Goal: Information Seeking & Learning: Find specific fact

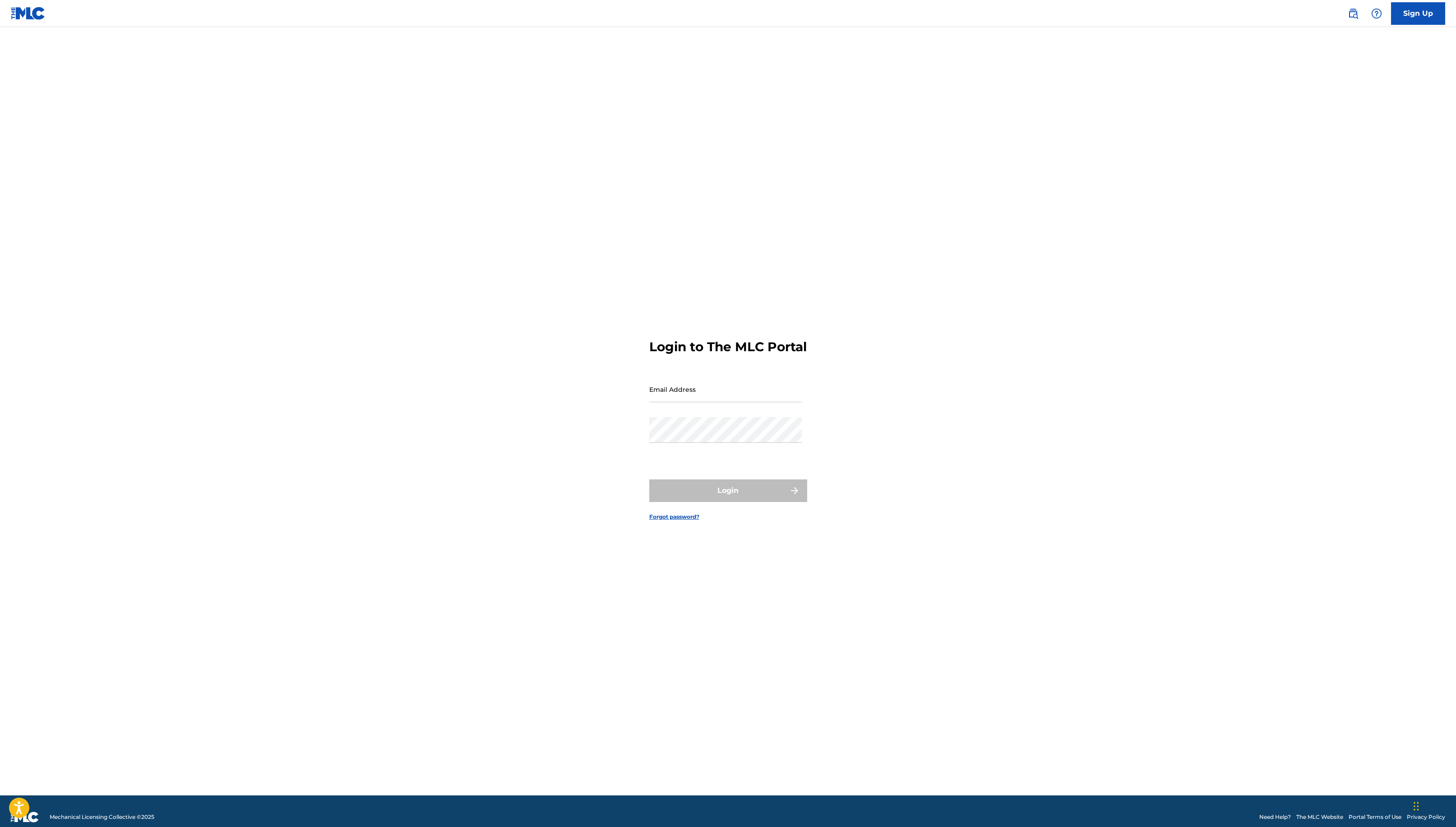
click at [717, 392] on input "Email Address" at bounding box center [725, 389] width 153 height 26
click at [665, 401] on input "Email Address" at bounding box center [725, 389] width 153 height 26
type input "="
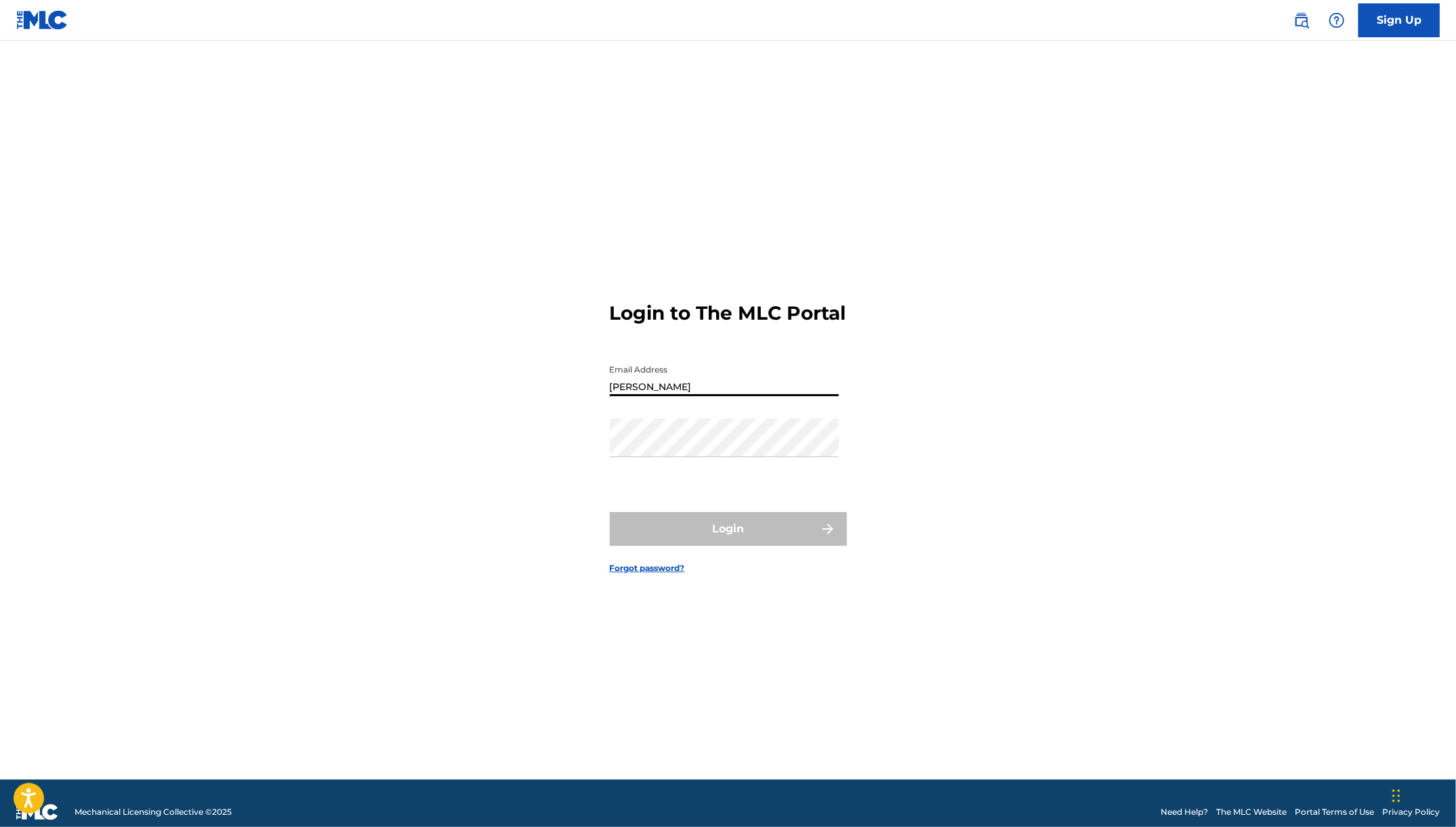
type input "[PERSON_NAME][EMAIL_ADDRESS][DOMAIN_NAME]"
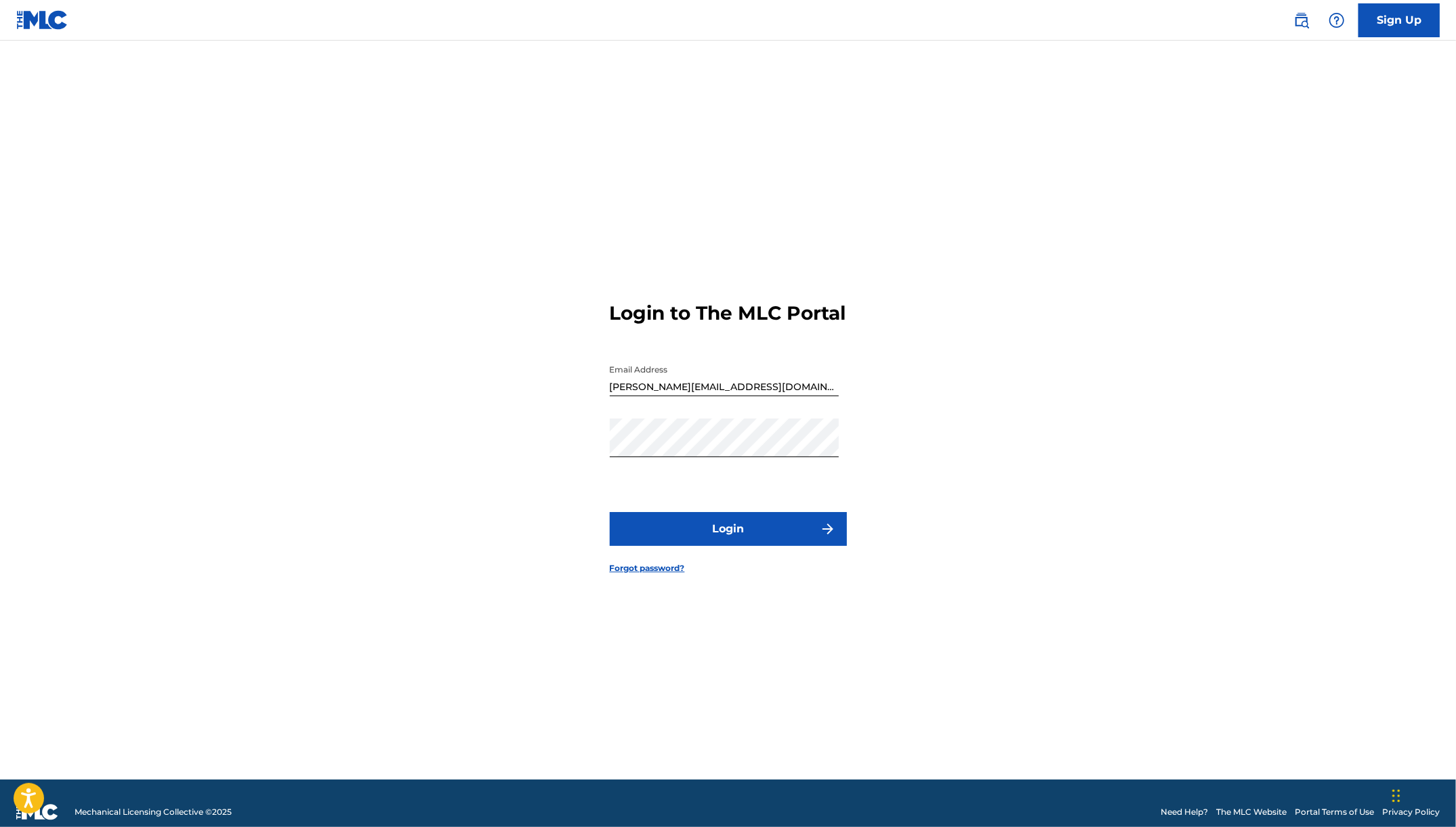
click at [704, 530] on button "Login" at bounding box center [728, 529] width 238 height 34
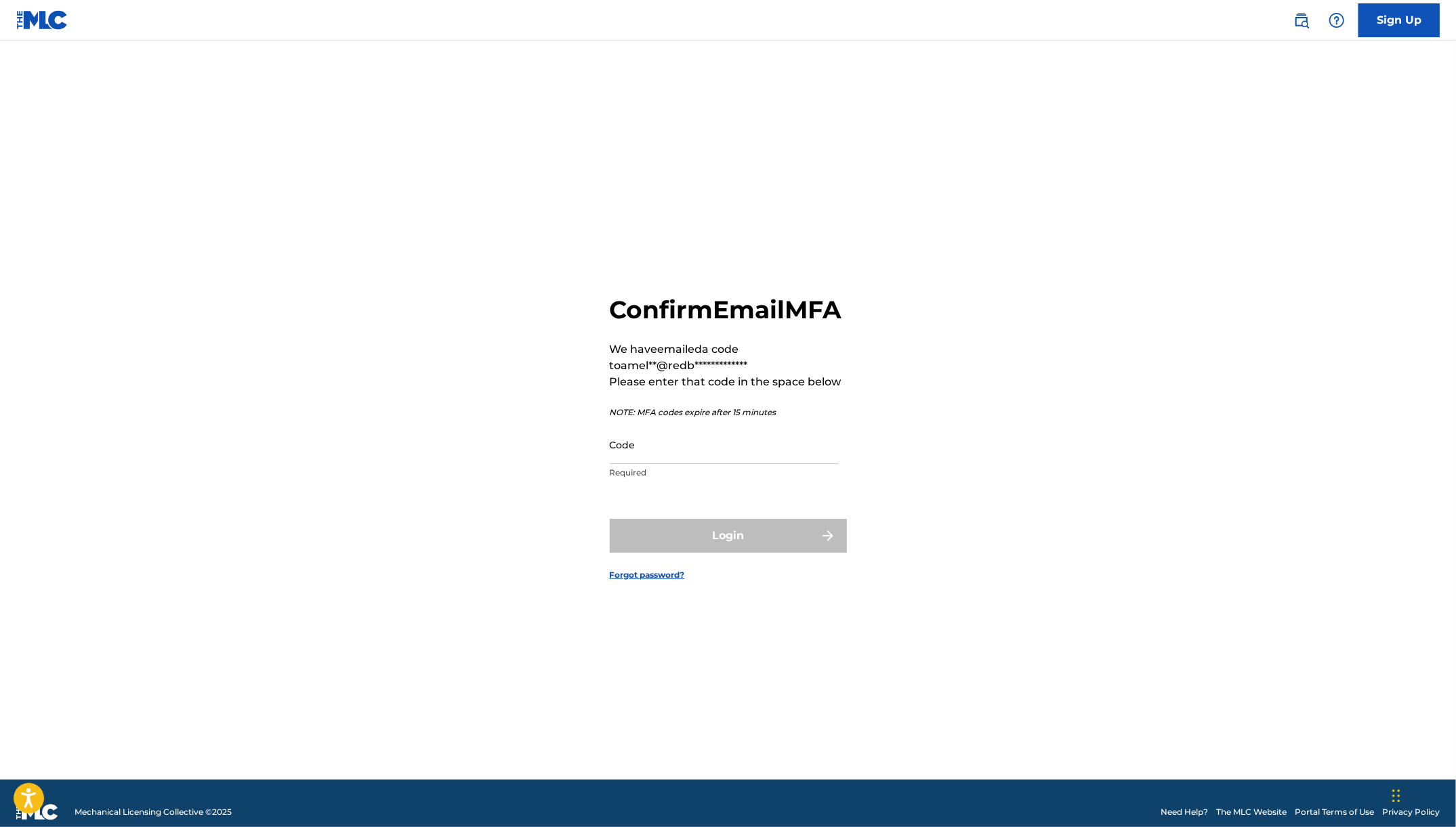
click at [631, 441] on input "Code" at bounding box center [723, 444] width 229 height 39
click at [350, 639] on div "**********" at bounding box center [728, 427] width 948 height 705
click at [674, 460] on input "Code" at bounding box center [723, 444] width 229 height 39
paste input "004314"
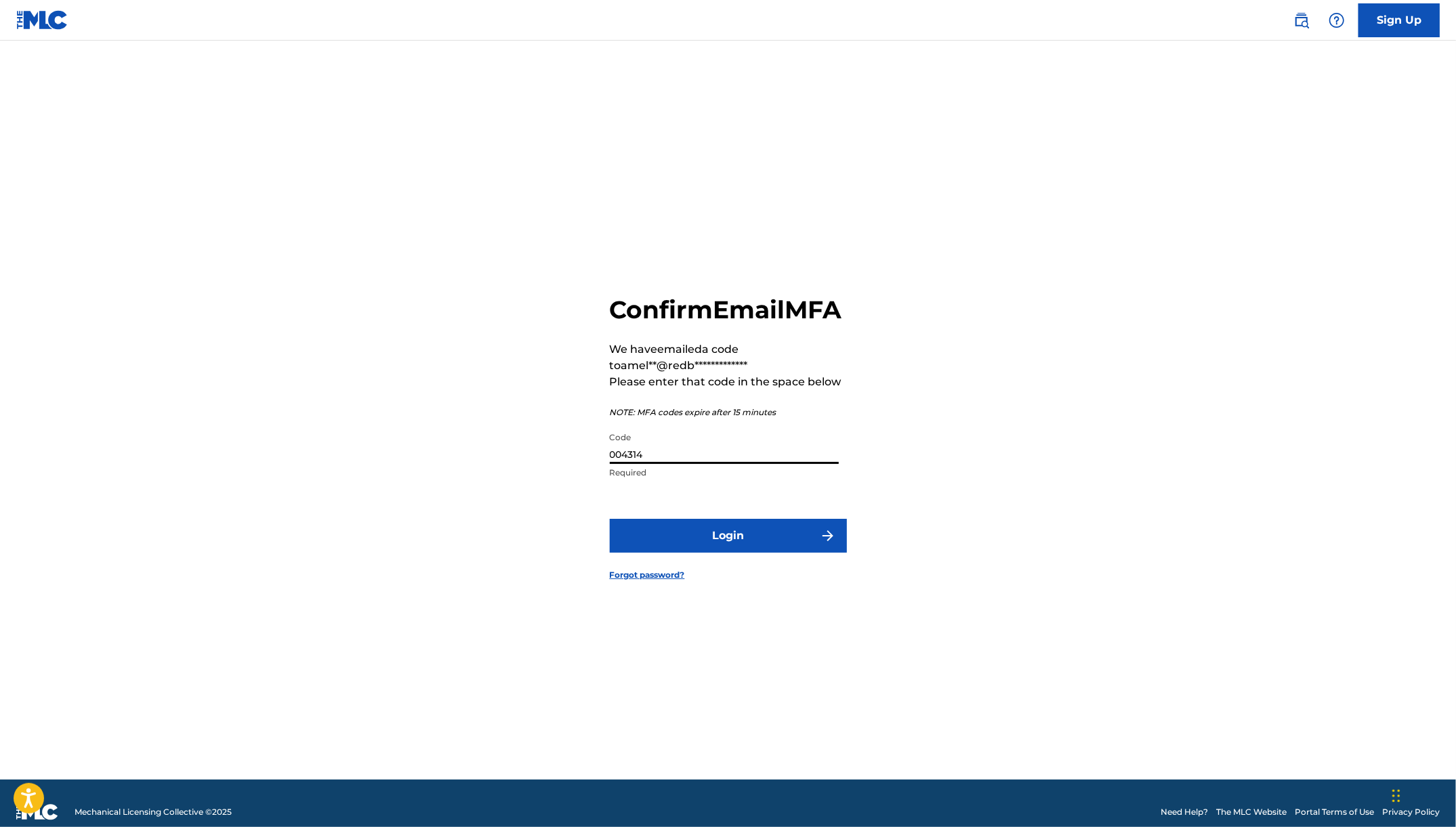
type input "004314"
click at [693, 546] on button "Login" at bounding box center [728, 535] width 238 height 34
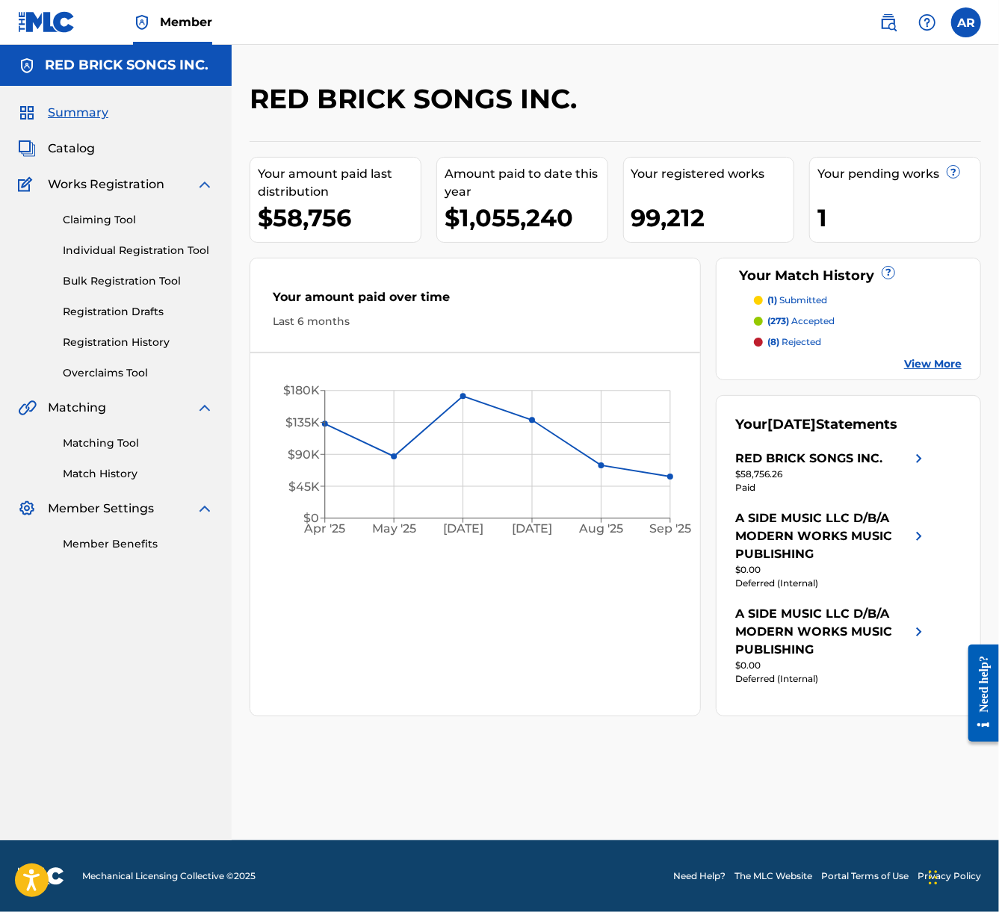
click at [68, 152] on span "Catalog" at bounding box center [71, 149] width 47 height 18
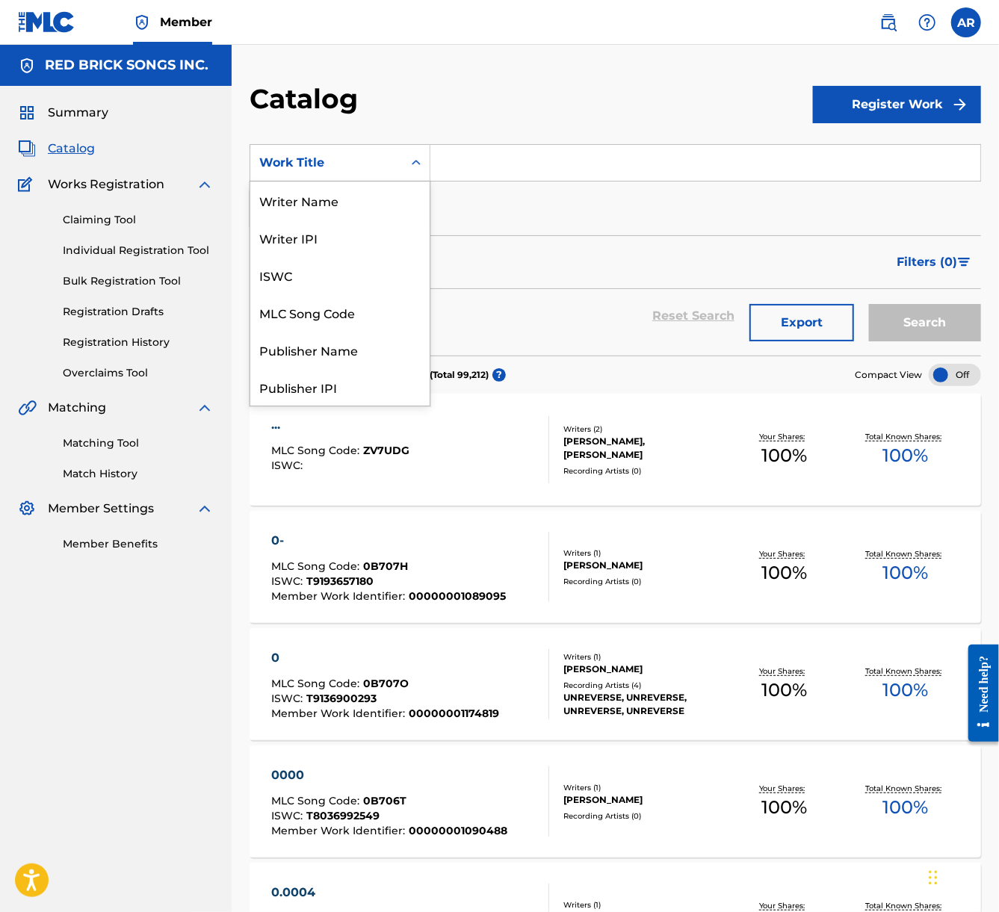
click at [357, 156] on div "Work Title" at bounding box center [326, 163] width 134 height 18
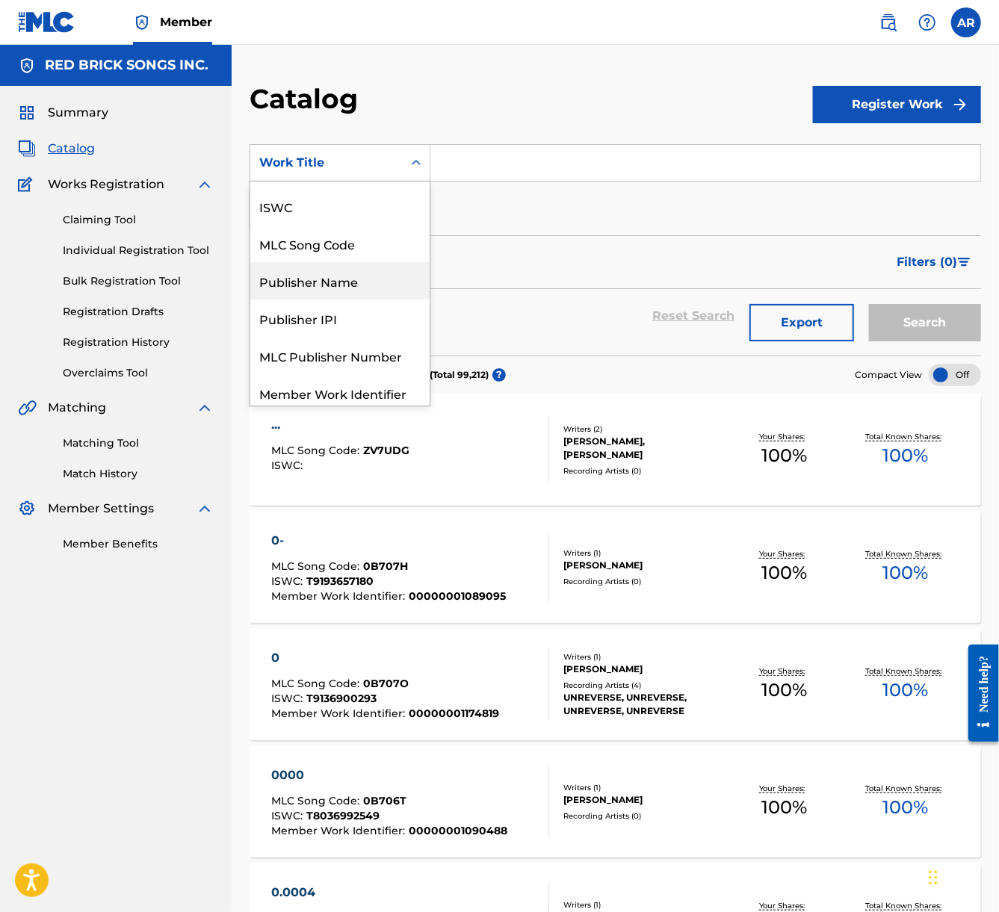
click at [341, 282] on div "Publisher Name" at bounding box center [339, 280] width 179 height 37
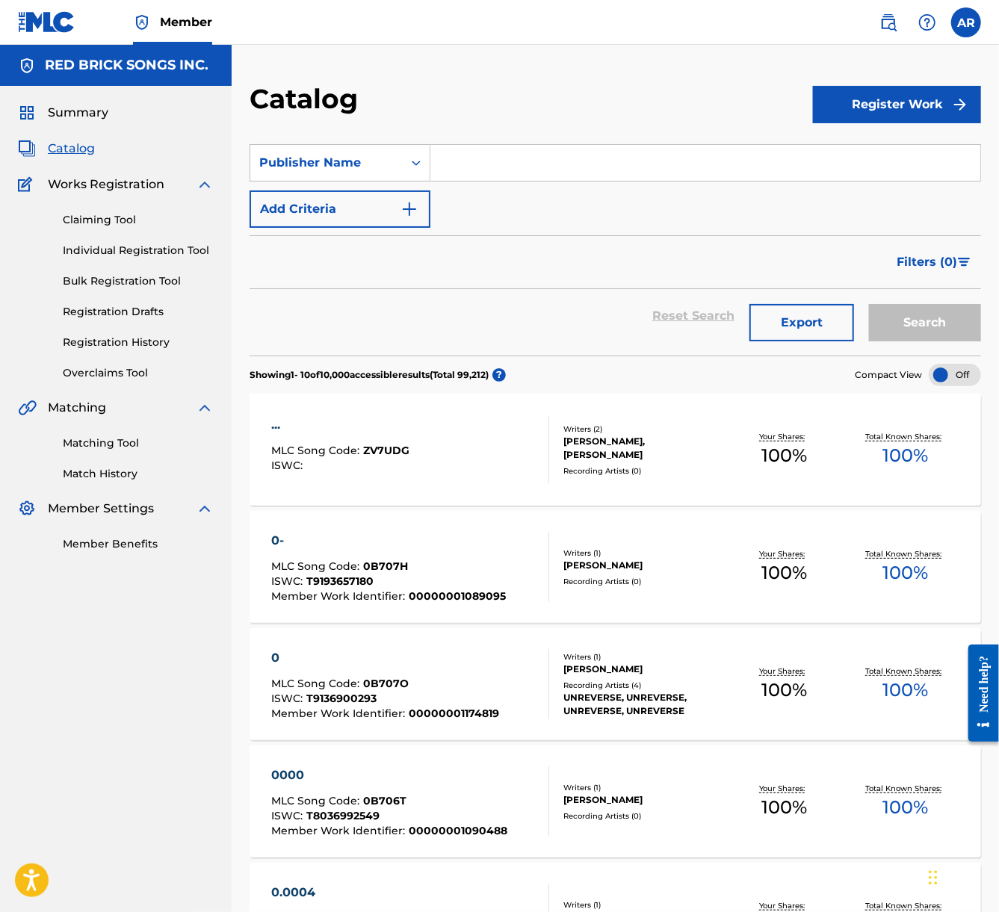
click at [461, 173] on input "Search Form" at bounding box center [705, 163] width 550 height 36
type input "best of kin"
click at [869, 304] on button "Search" at bounding box center [925, 322] width 112 height 37
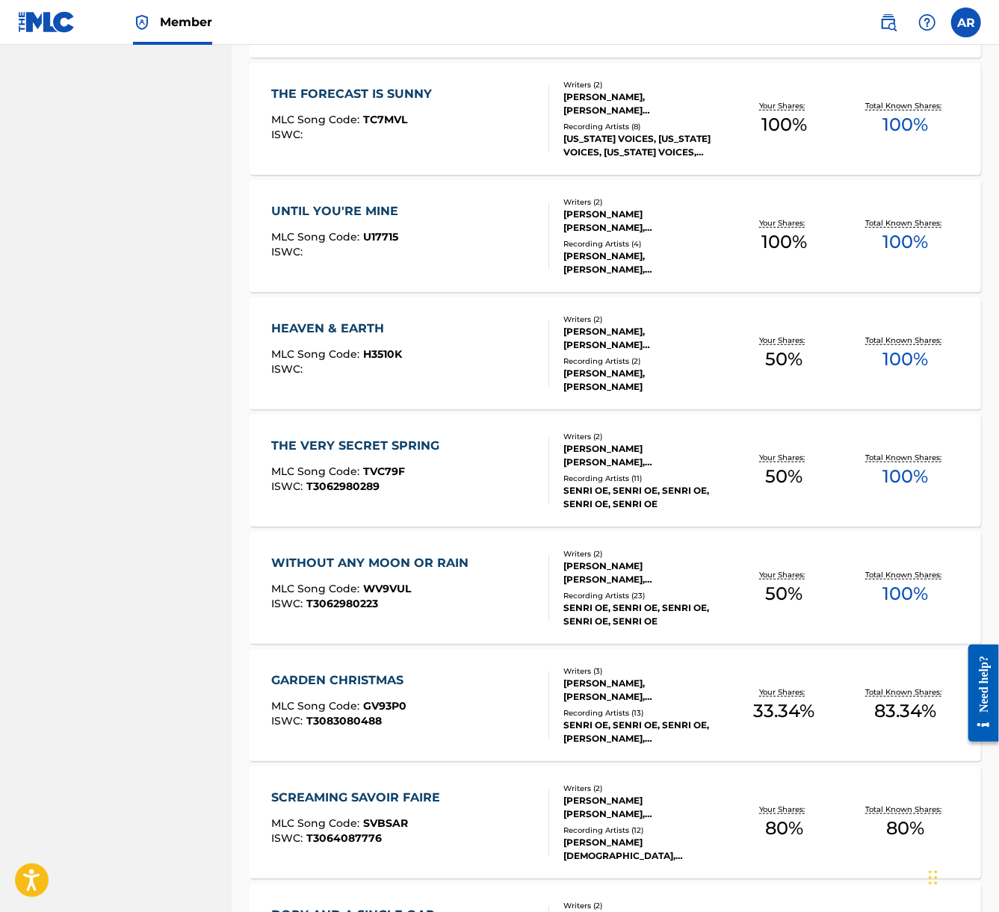
scroll to position [712, 0]
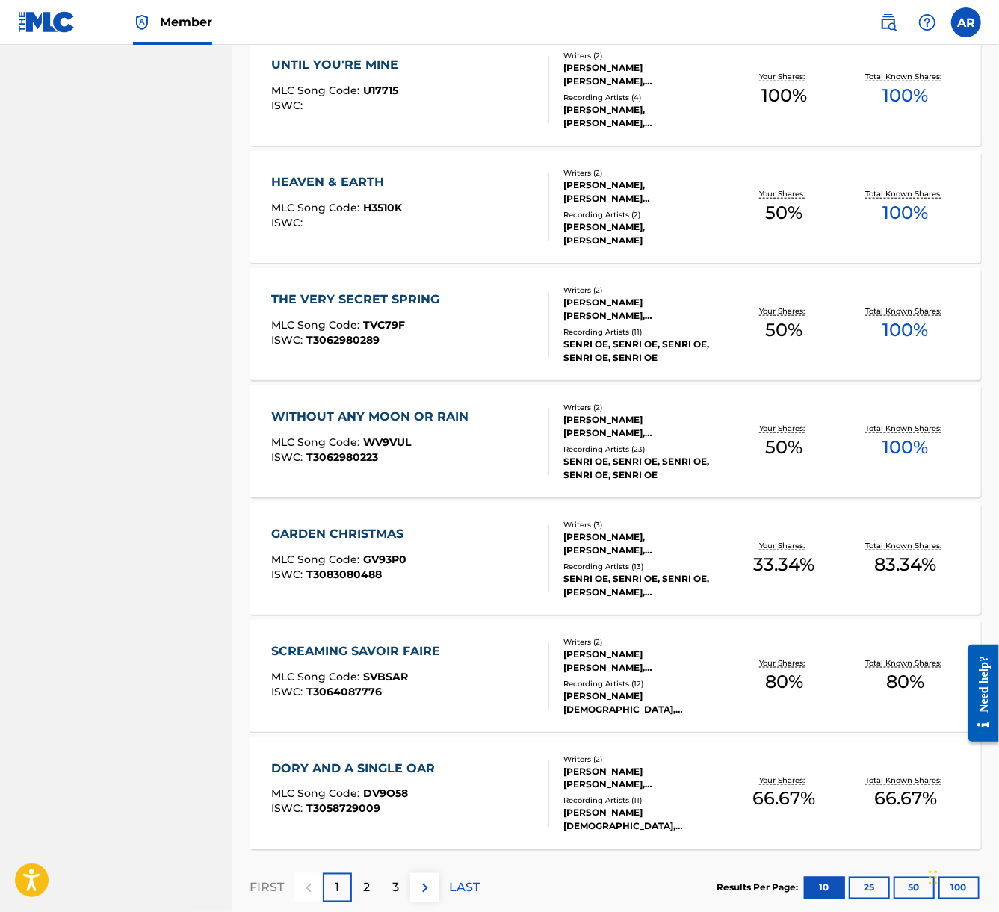
click at [365, 900] on div "2" at bounding box center [366, 887] width 29 height 29
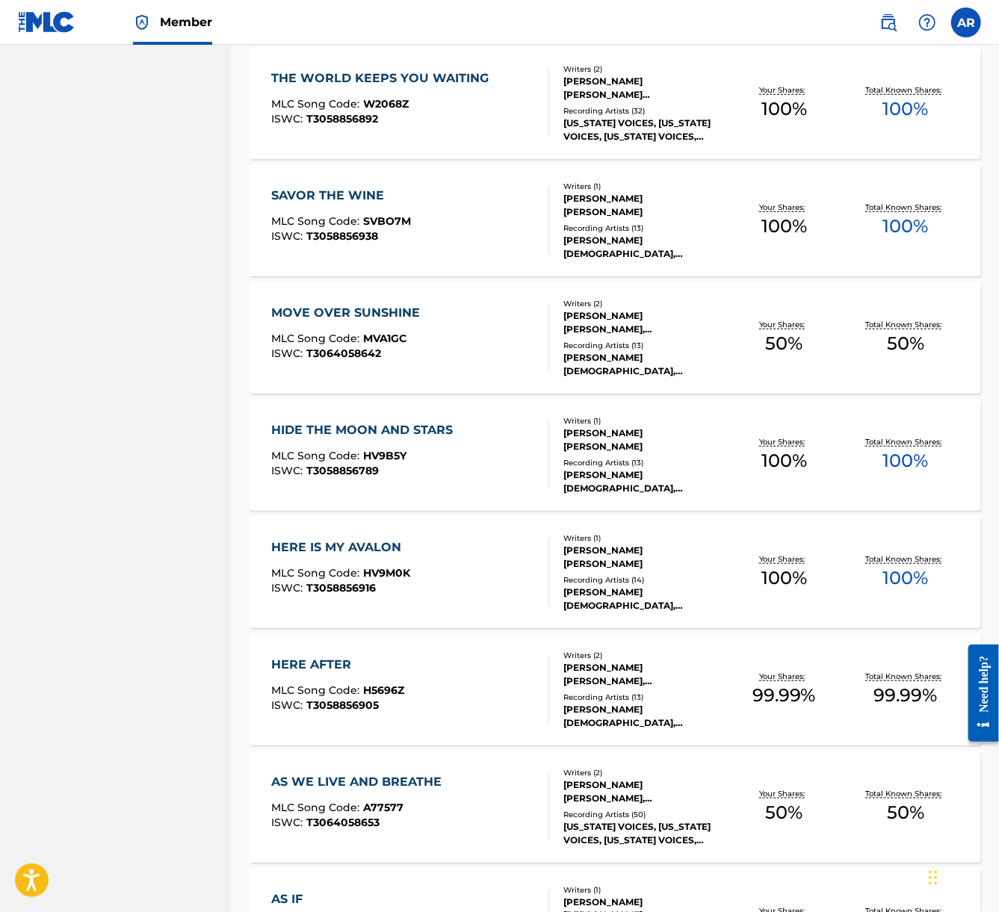
scroll to position [796, 0]
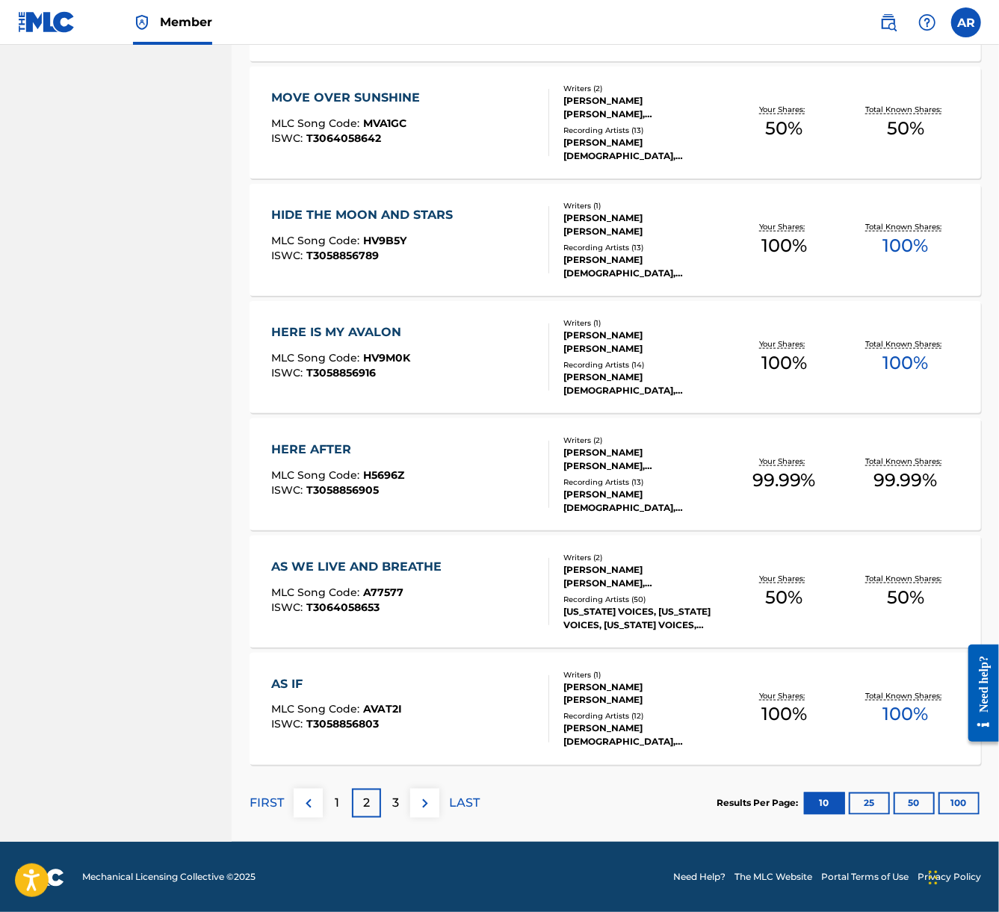
click at [393, 805] on p "3" at bounding box center [395, 804] width 7 height 18
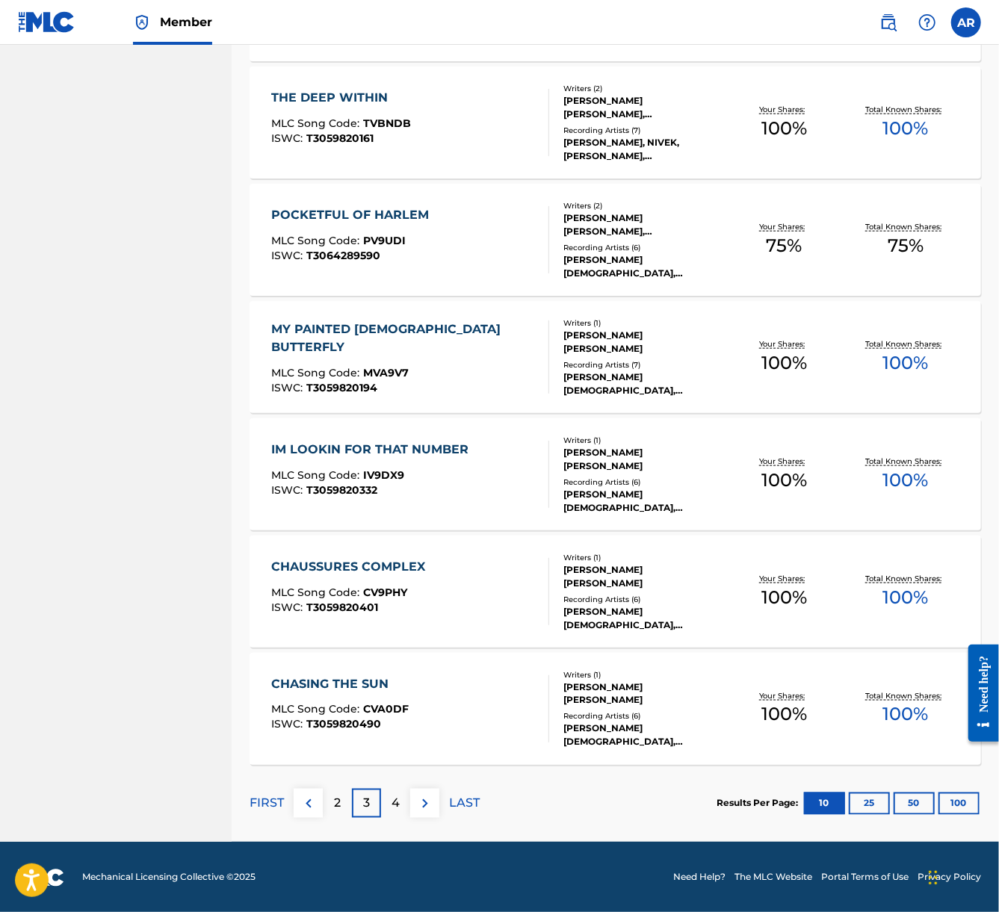
click at [466, 694] on div "CHASING THE SUN MLC Song Code : CVA0DF ISWC : T3059820490" at bounding box center [410, 708] width 278 height 67
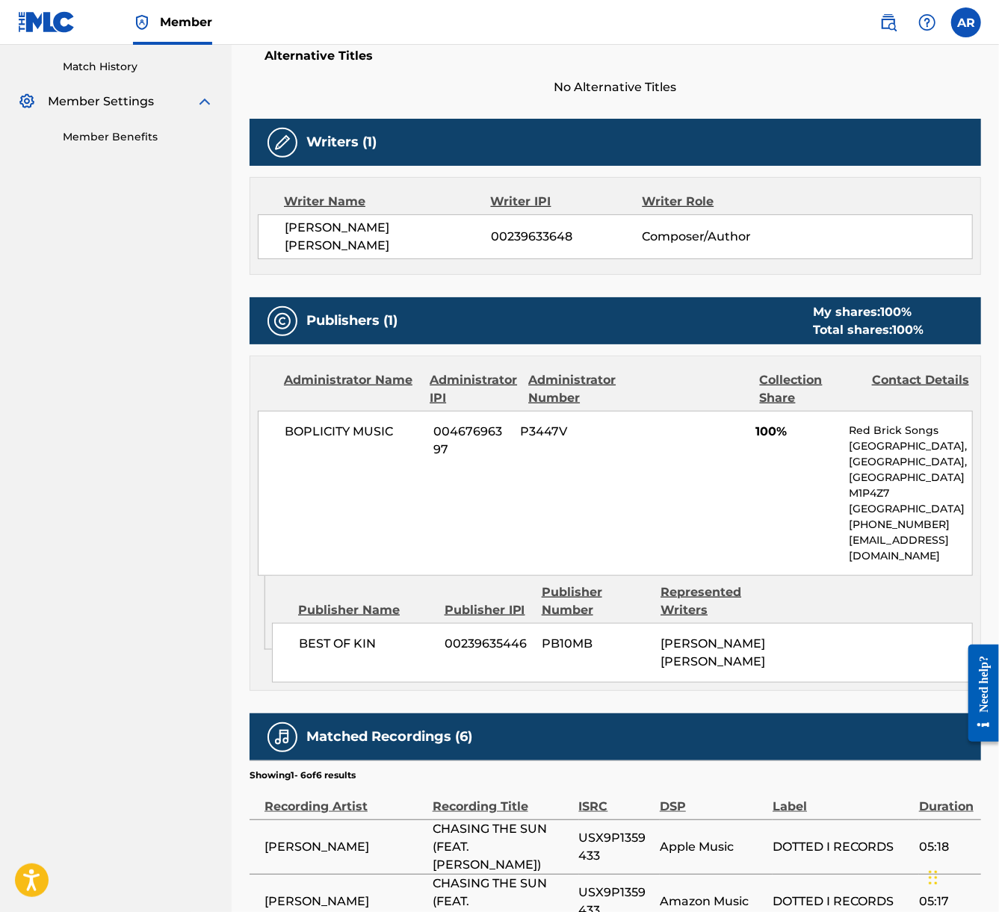
scroll to position [740, 0]
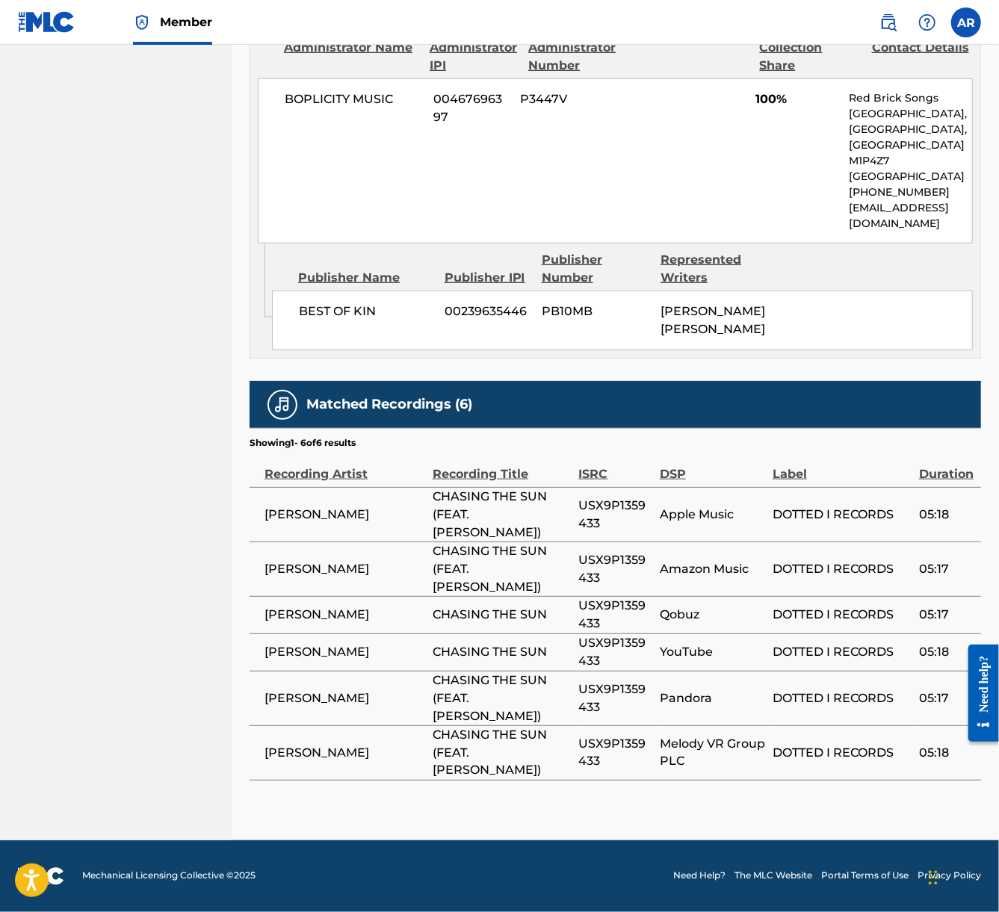
click at [299, 513] on span "[PERSON_NAME]" at bounding box center [344, 515] width 161 height 18
copy div "[PERSON_NAME]"
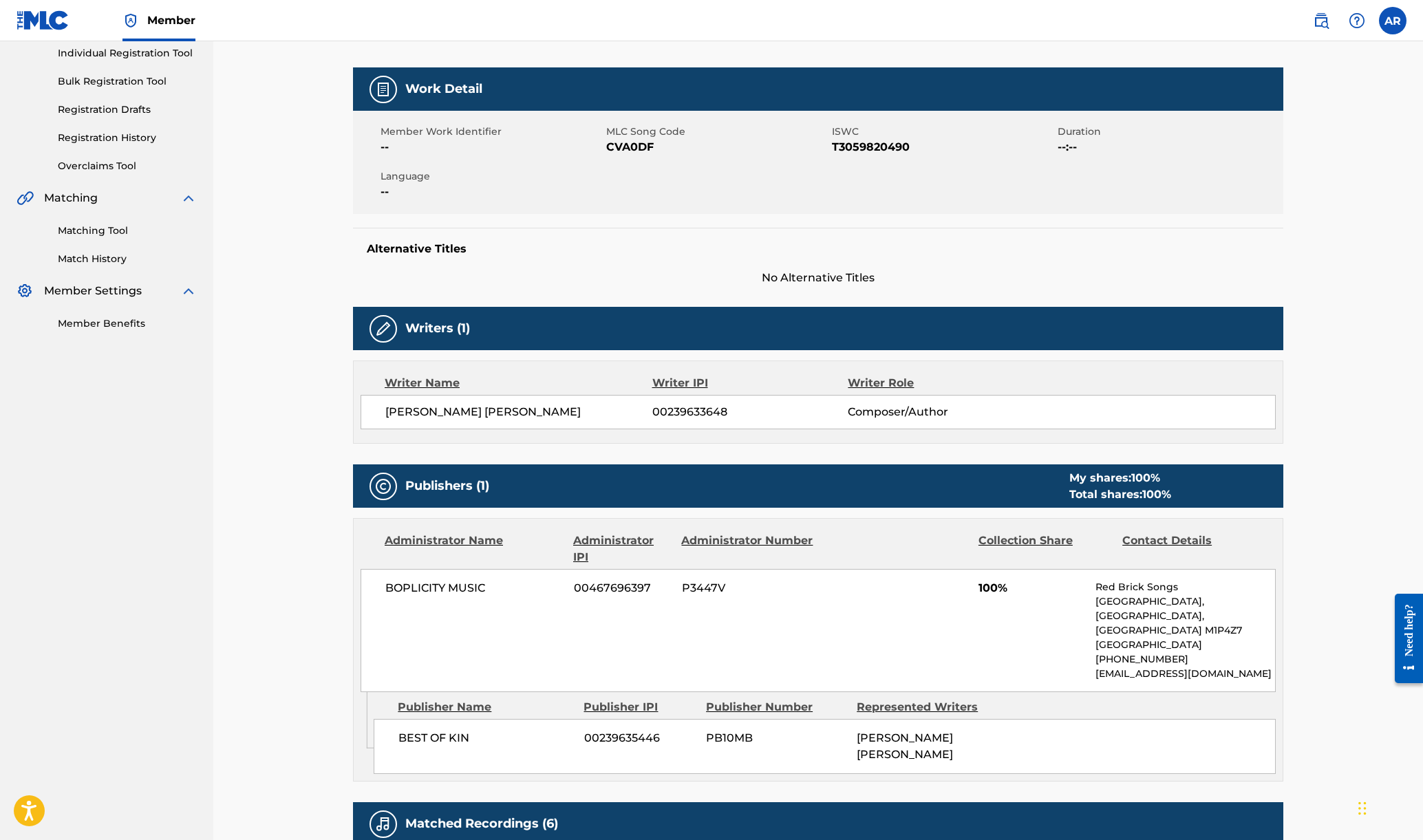
scroll to position [0, 0]
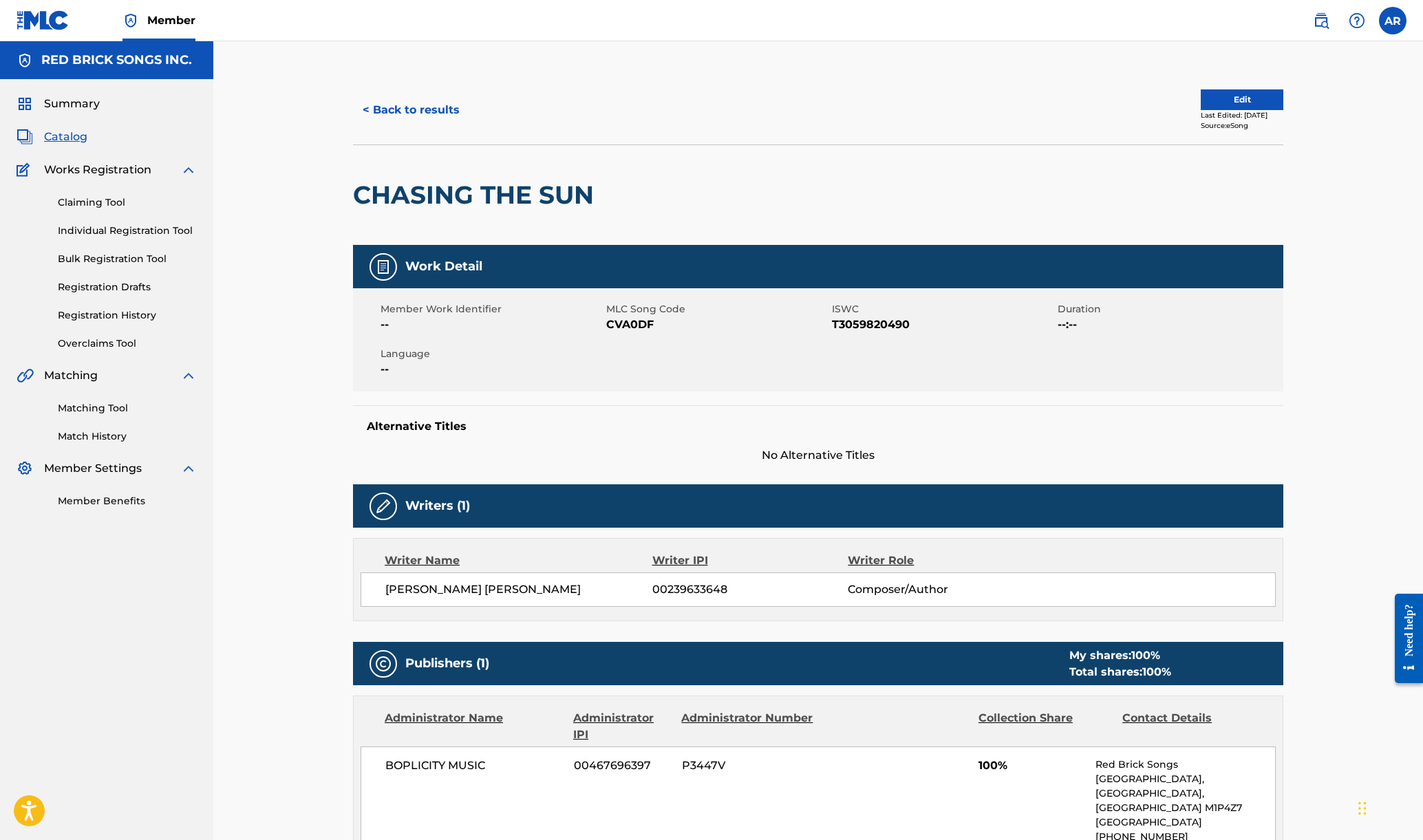
click at [391, 102] on button "< Back to results" at bounding box center [411, 110] width 116 height 34
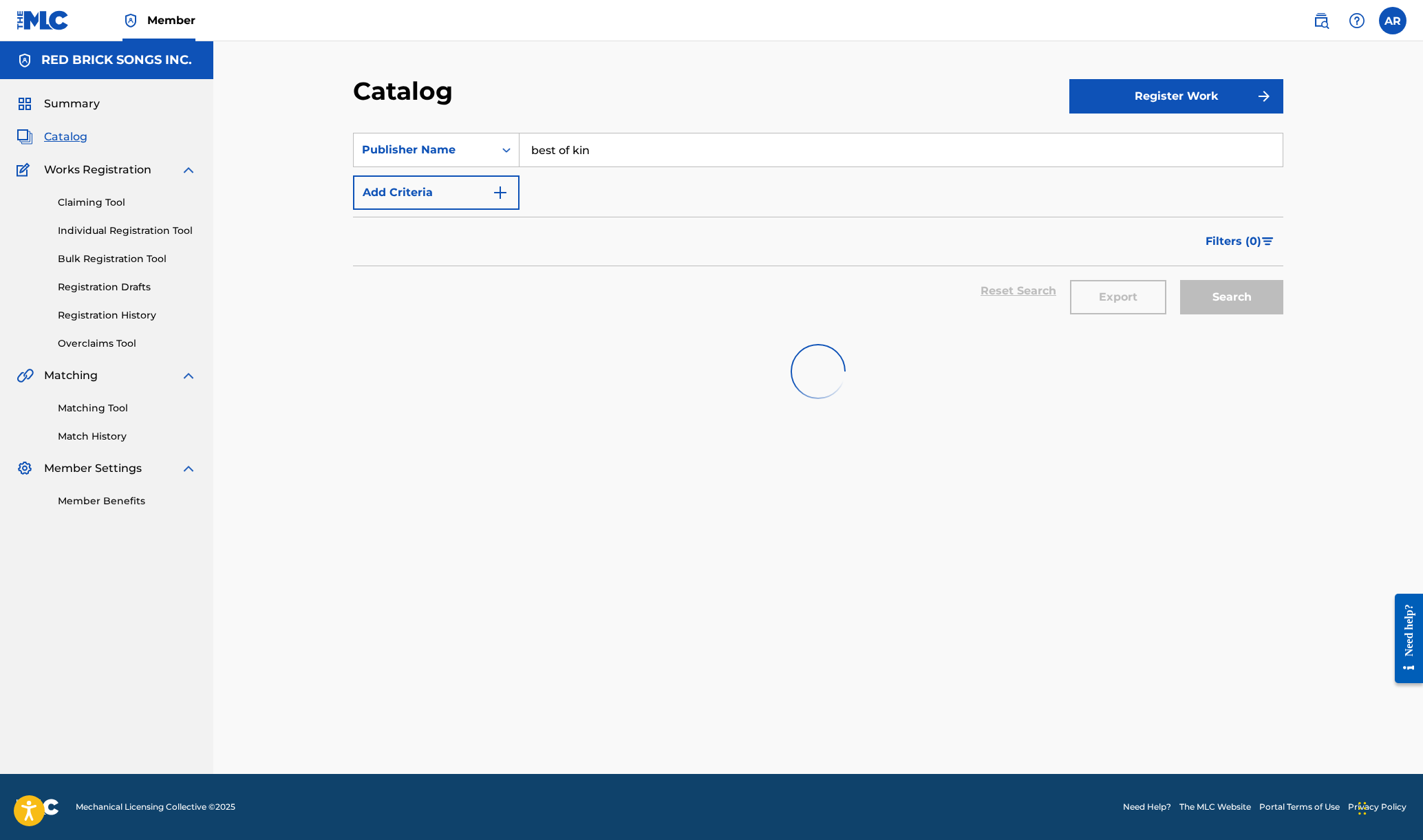
click at [459, 206] on button "Add Criteria" at bounding box center [436, 192] width 167 height 34
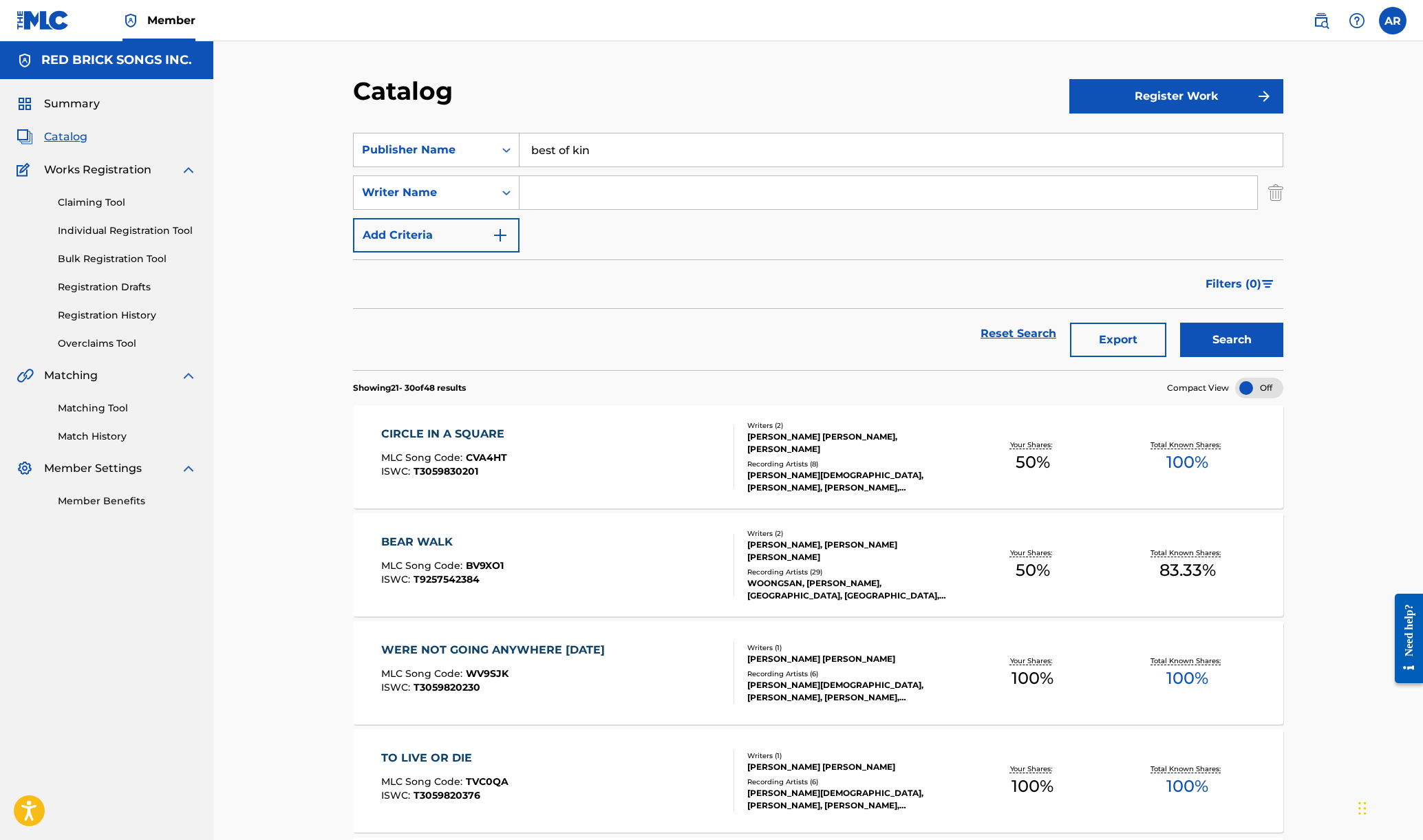
click at [595, 150] on input "best of kin" at bounding box center [901, 150] width 764 height 33
click at [425, 150] on div "Publisher Name" at bounding box center [424, 150] width 123 height 17
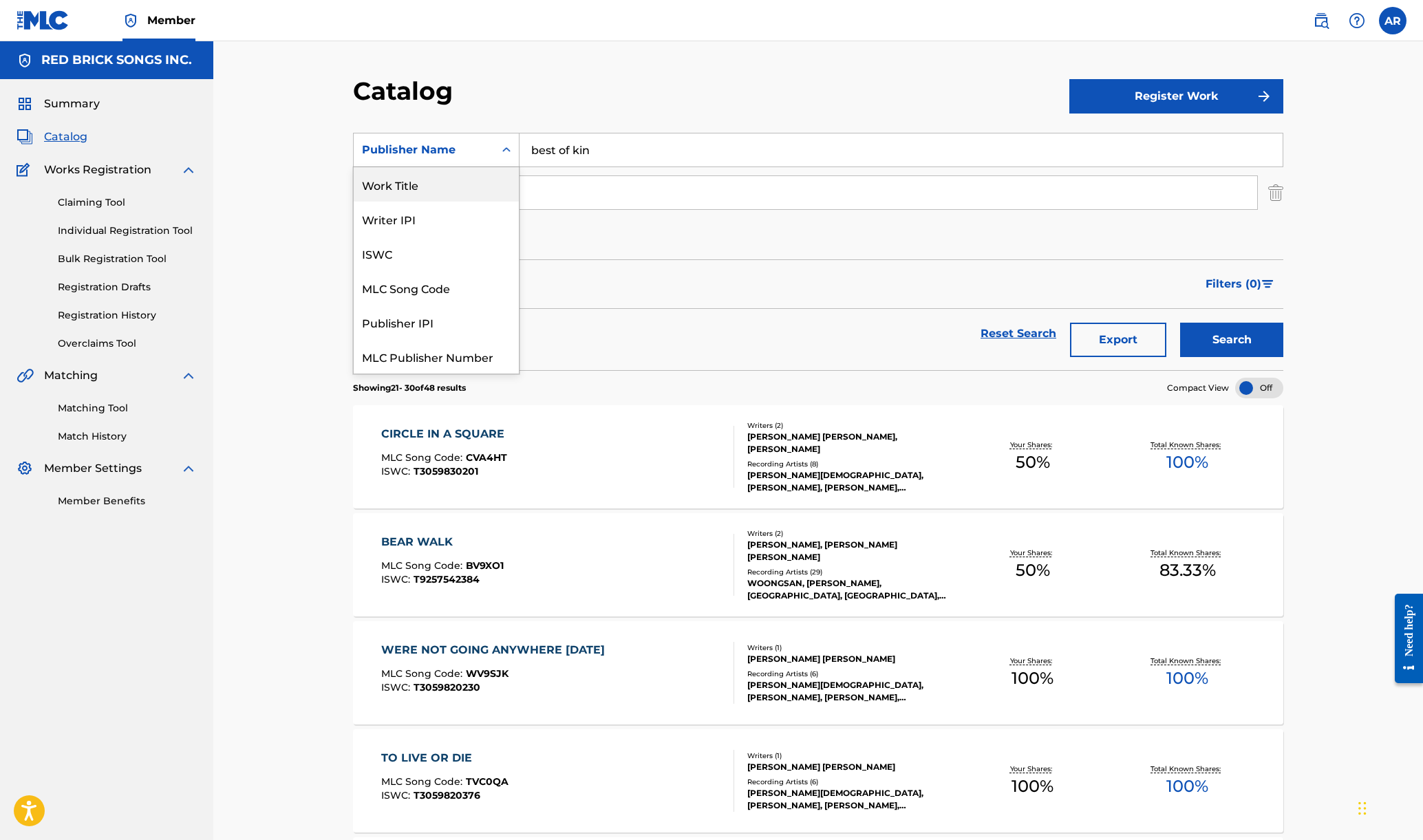
click at [450, 177] on div "Work Title" at bounding box center [436, 184] width 165 height 34
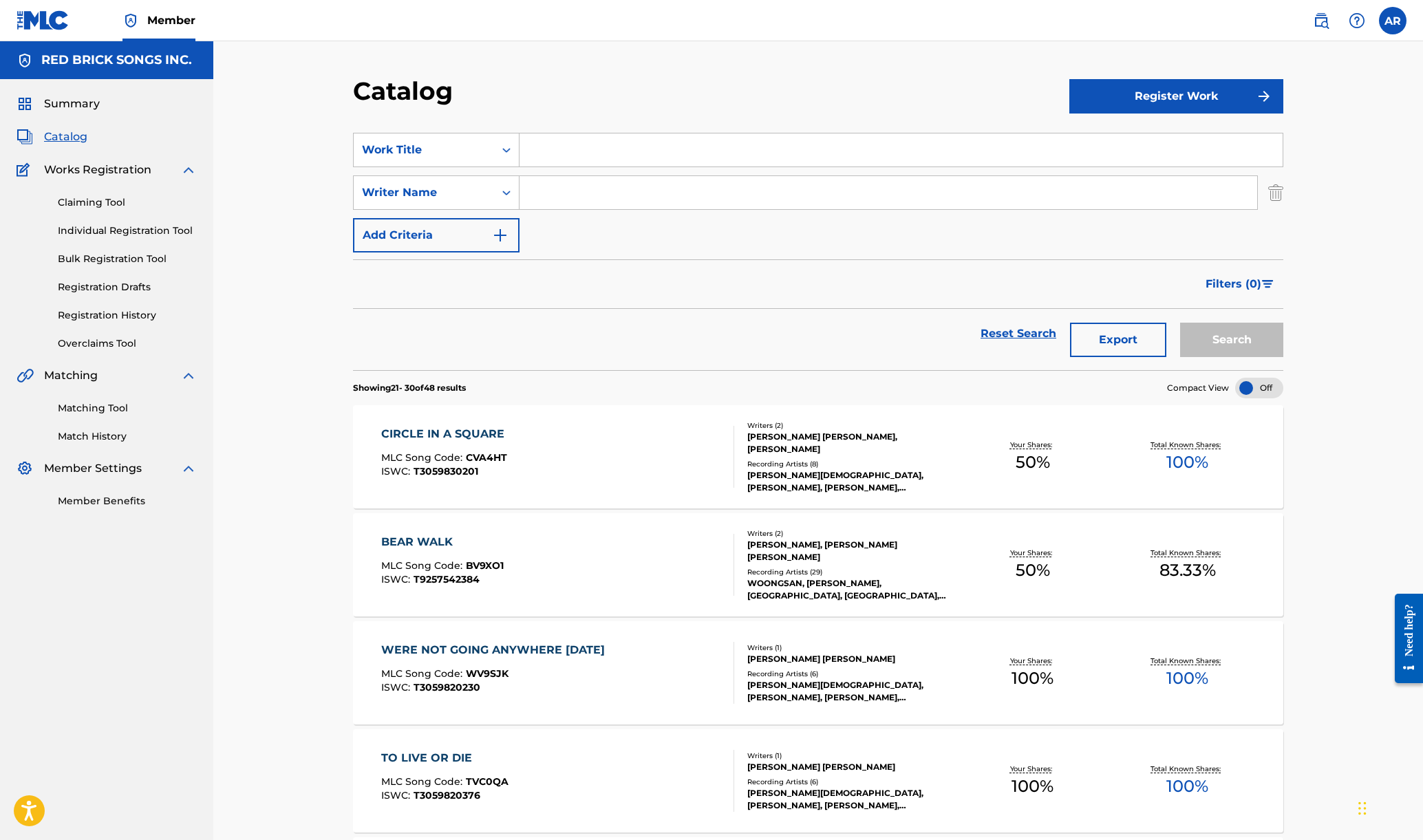
click at [611, 170] on div "SearchWithCriteriae251711a-3db2-4477-8d77-029face0bf43 Work Title SearchWithCri…" at bounding box center [818, 192] width 930 height 120
click at [611, 157] on input "Search Form" at bounding box center [901, 150] width 764 height 33
type input "let's live again"
click at [644, 197] on input "Search Form" at bounding box center [888, 192] width 738 height 33
type input "[DEMOGRAPHIC_DATA]"
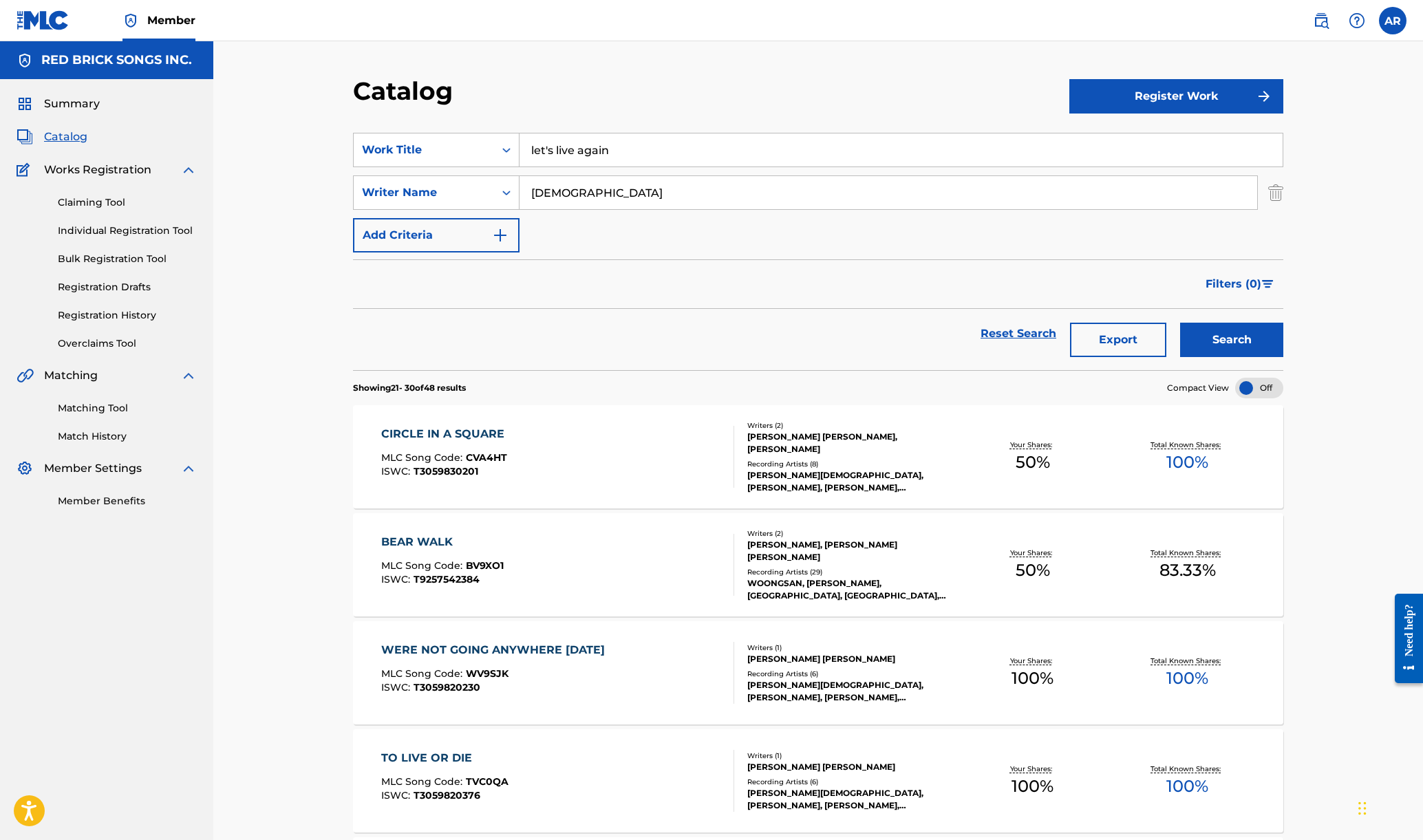
click at [1212, 353] on button "Search" at bounding box center [1231, 339] width 103 height 34
